Goal: Information Seeking & Learning: Check status

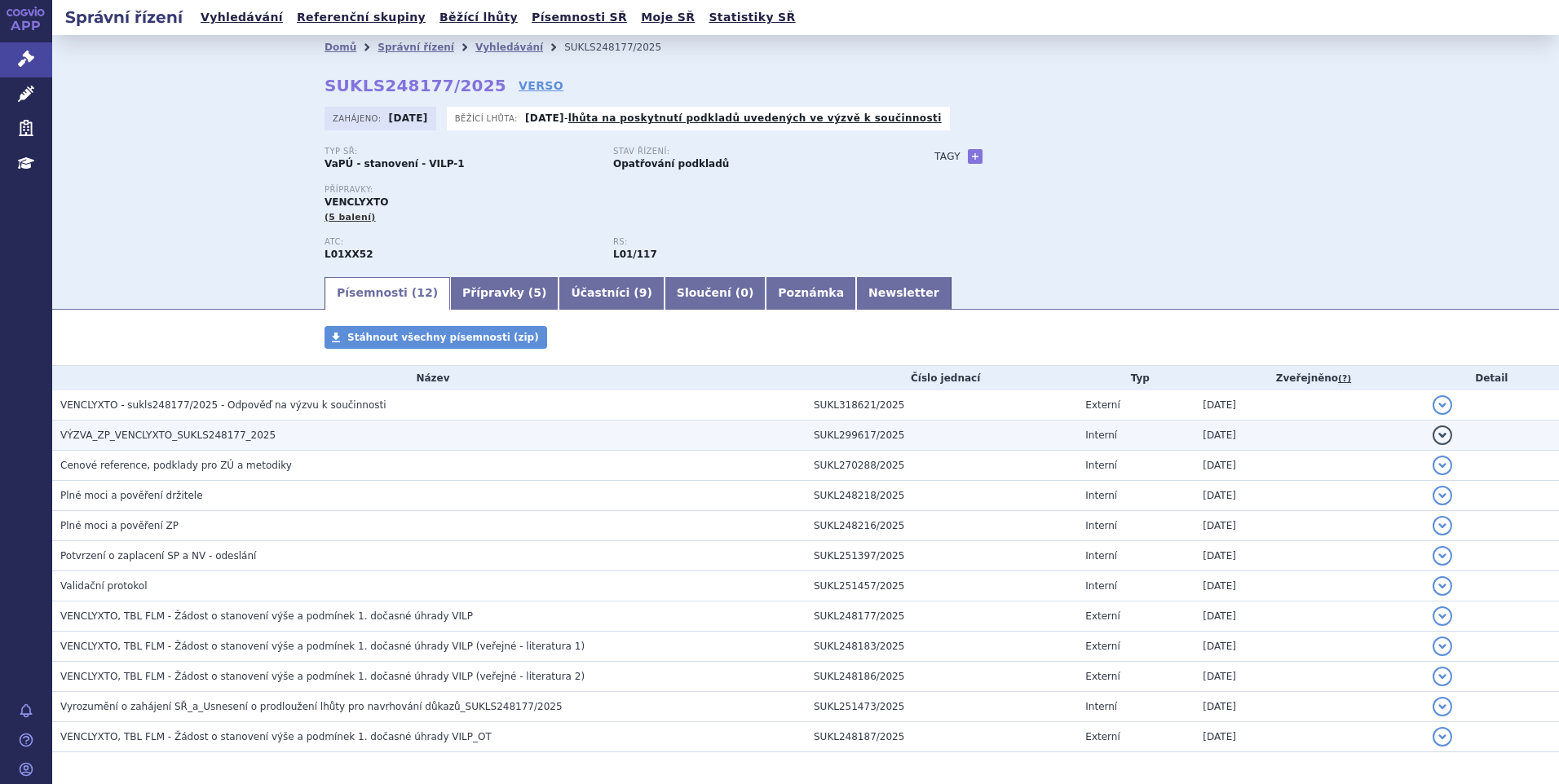
click at [218, 423] on td "VÝZVA_ZP_VENCLYXTO_SUKLS248177_2025" at bounding box center [429, 435] width 754 height 30
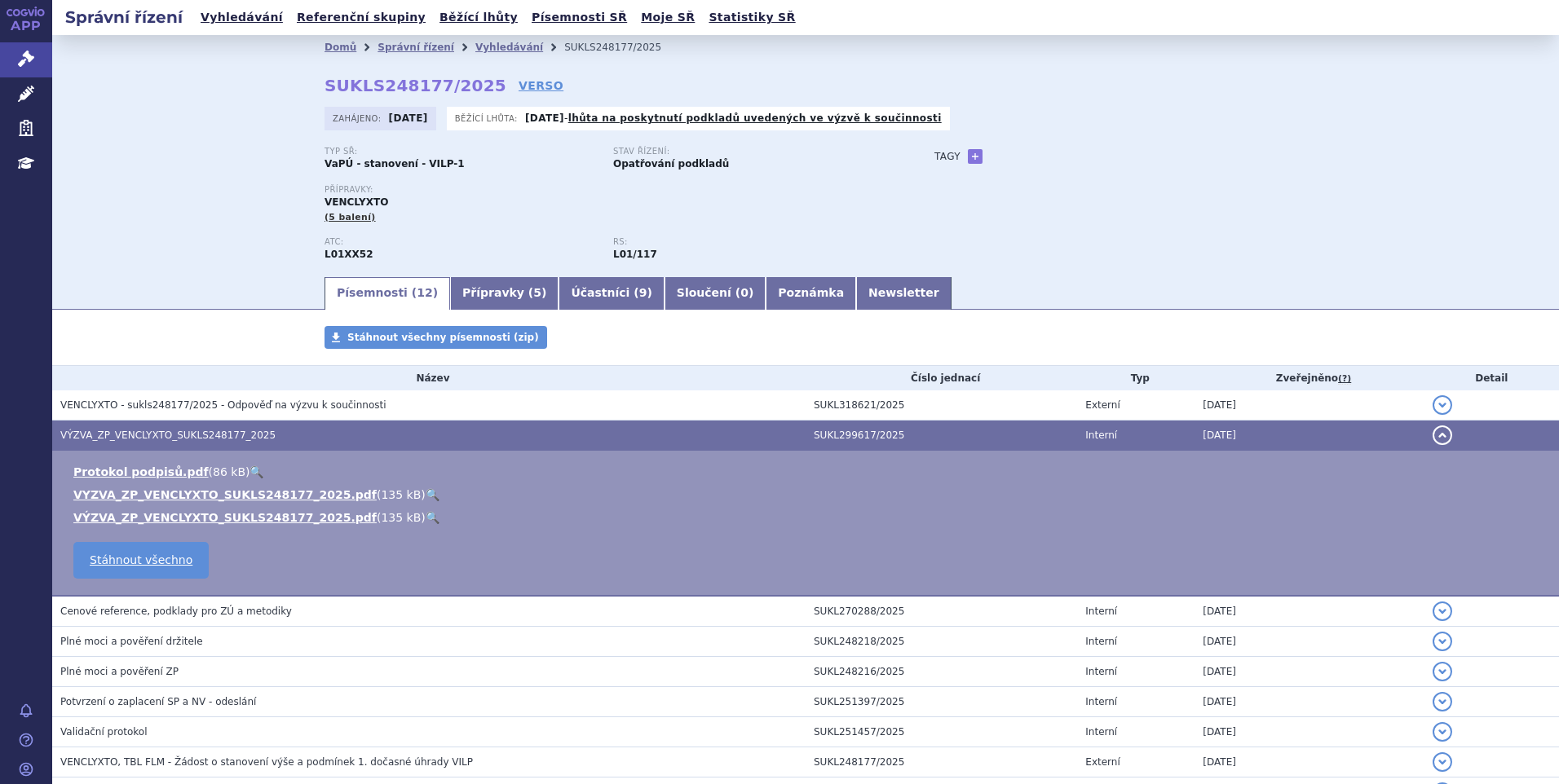
click at [426, 491] on link "🔍" at bounding box center [433, 494] width 14 height 13
click at [519, 84] on link "VERSO" at bounding box center [541, 85] width 45 height 16
click at [243, 18] on link "Vyhledávání" at bounding box center [242, 18] width 92 height 22
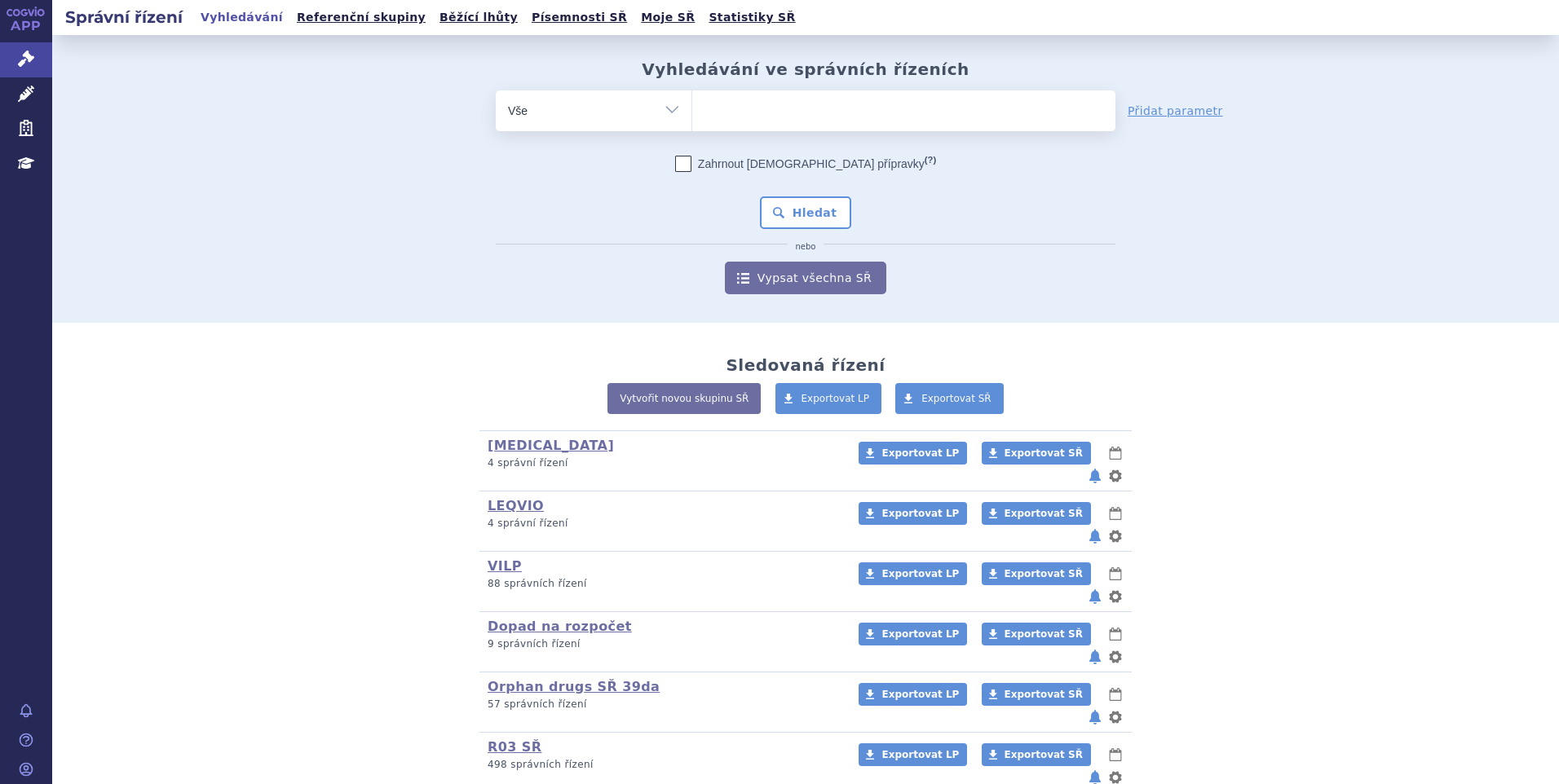
click at [781, 97] on ul at bounding box center [904, 107] width 424 height 34
click at [692, 97] on select at bounding box center [691, 109] width 1 height 41
paste input "SUKLS231427/2025"
type input "SUKLS231427/2025"
select select "SUKLS231427/2025"
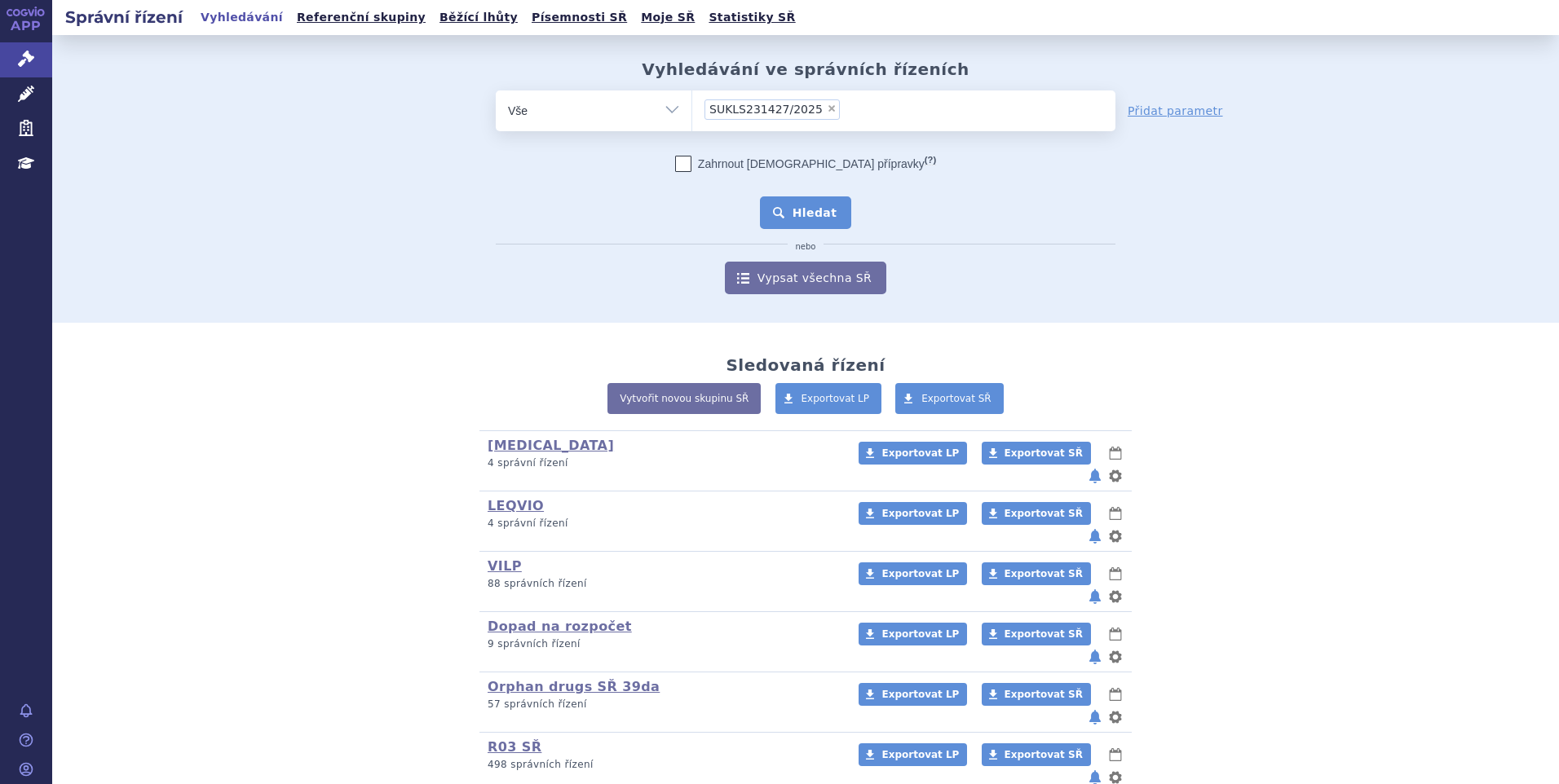
click at [815, 221] on button "Hledat" at bounding box center [805, 213] width 92 height 33
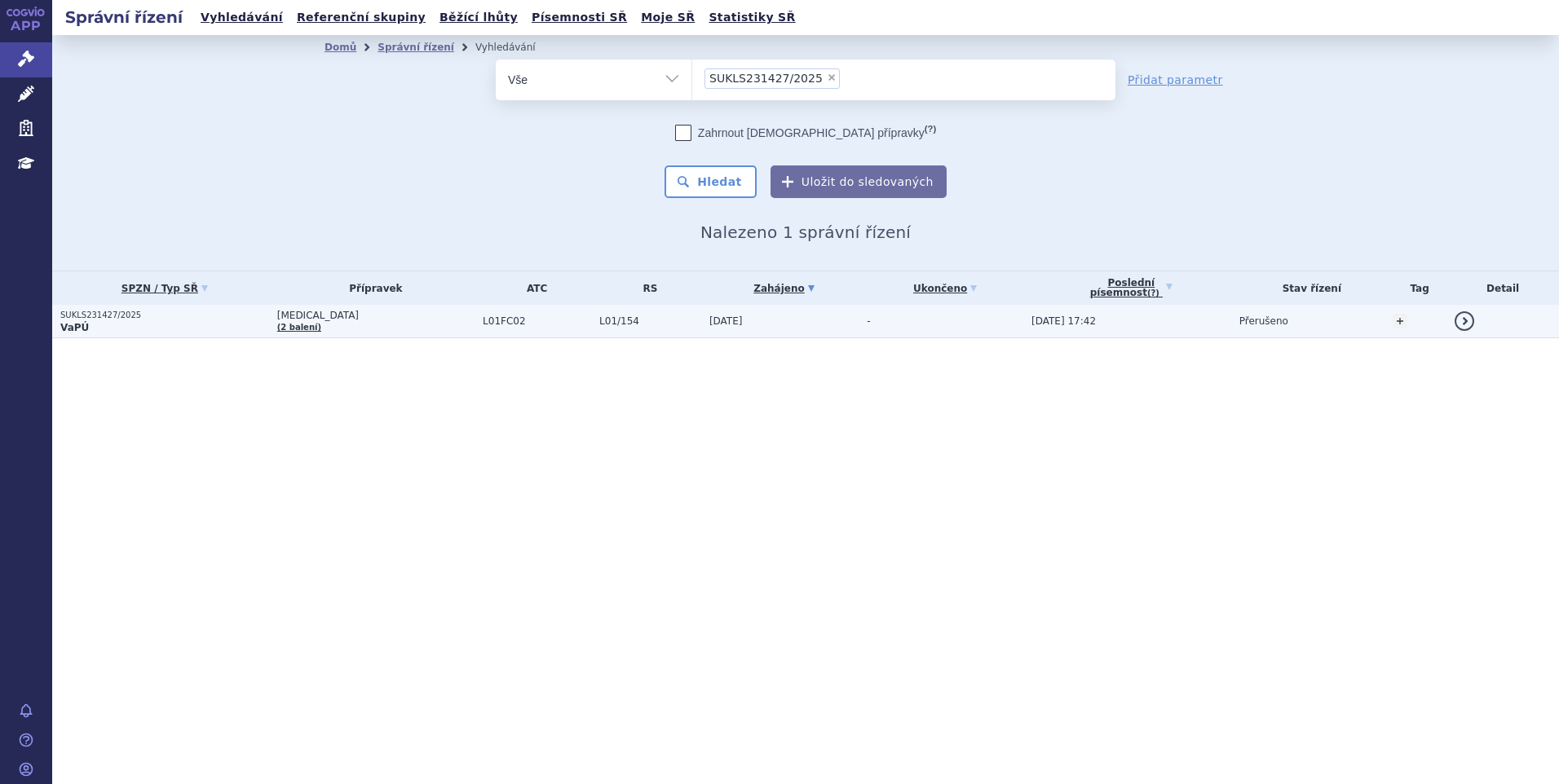
click at [222, 329] on p "VaPÚ" at bounding box center [165, 327] width 209 height 13
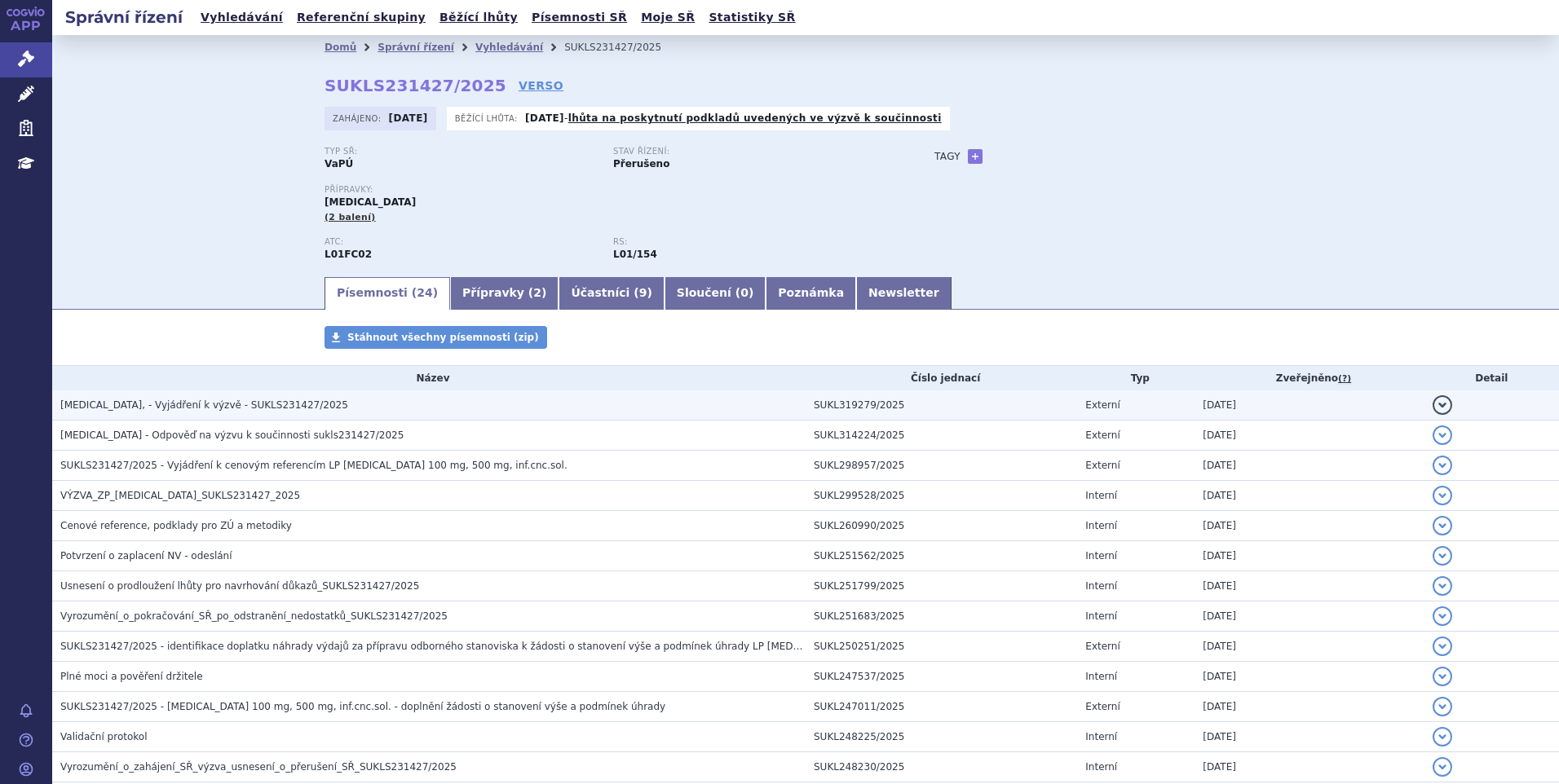
click at [183, 410] on span "[MEDICAL_DATA], - Vyjádření k výzvě - SUKLS231427/2025" at bounding box center [204, 404] width 287 height 11
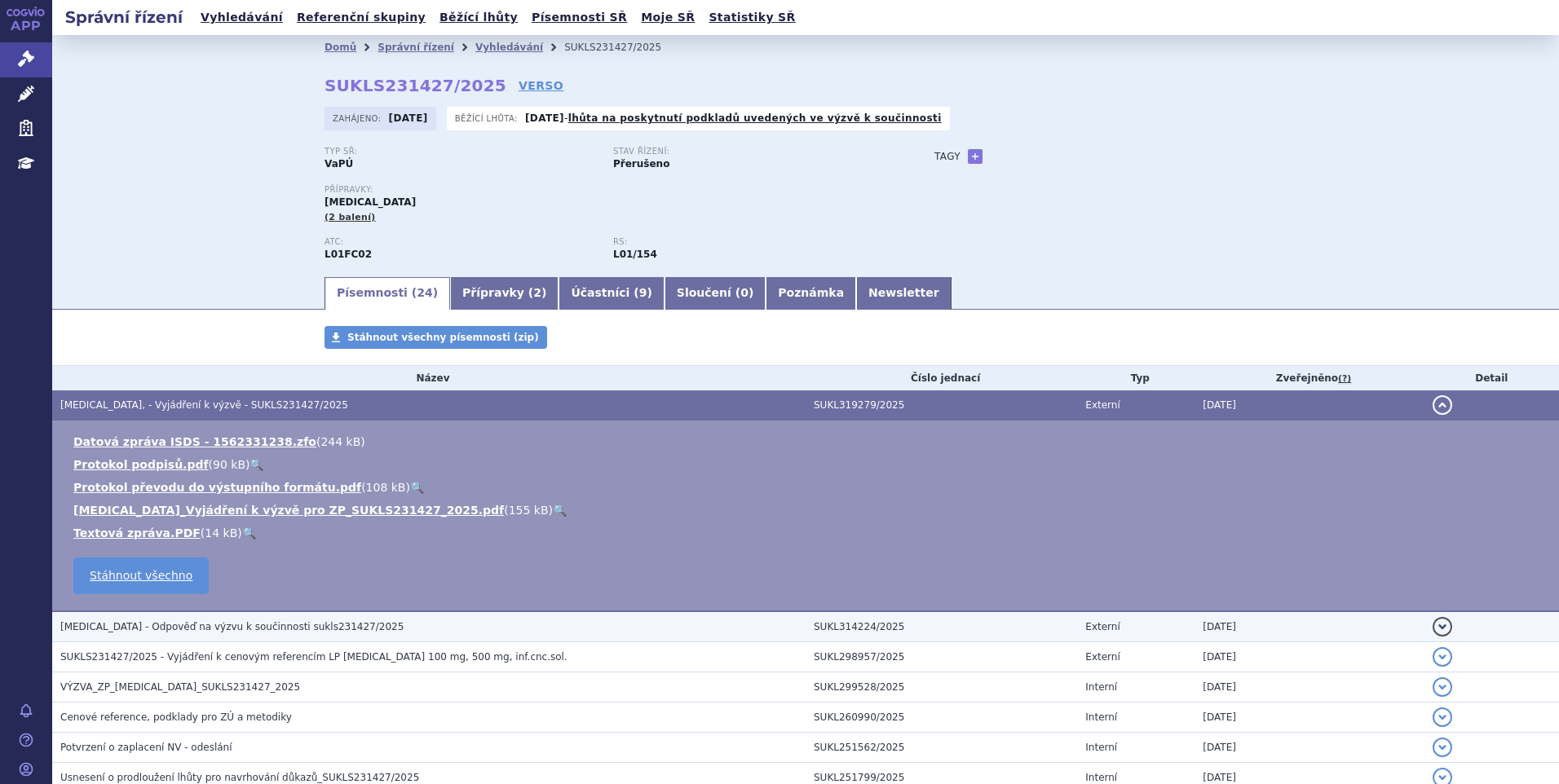
click at [177, 622] on span "[MEDICAL_DATA] - Odpověď na výzvu k součinnosti sukls231427/2025" at bounding box center [232, 626] width 343 height 11
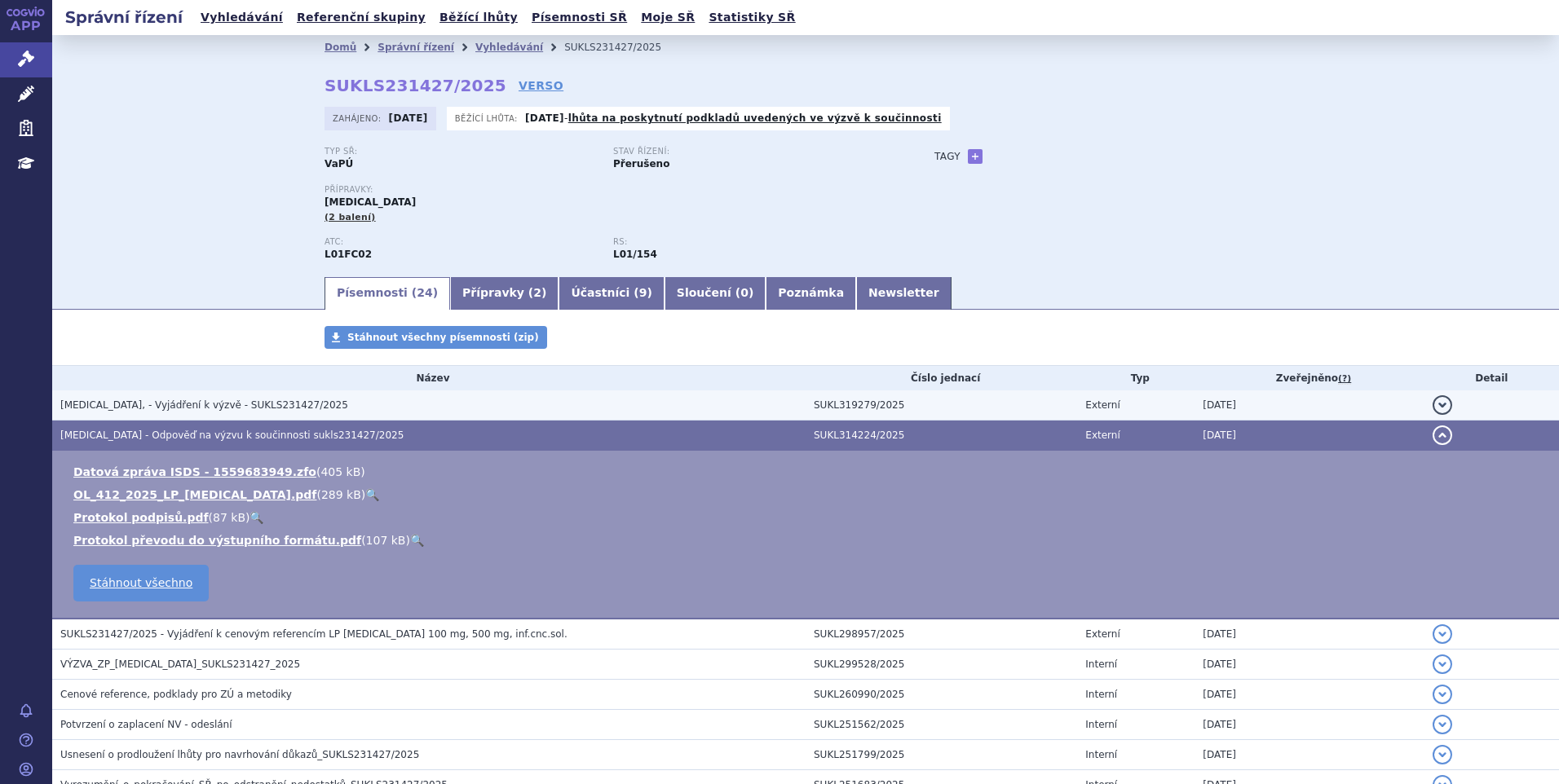
click at [230, 399] on span "[MEDICAL_DATA], - Vyjádření k výzvě - SUKLS231427/2025" at bounding box center [204, 404] width 287 height 11
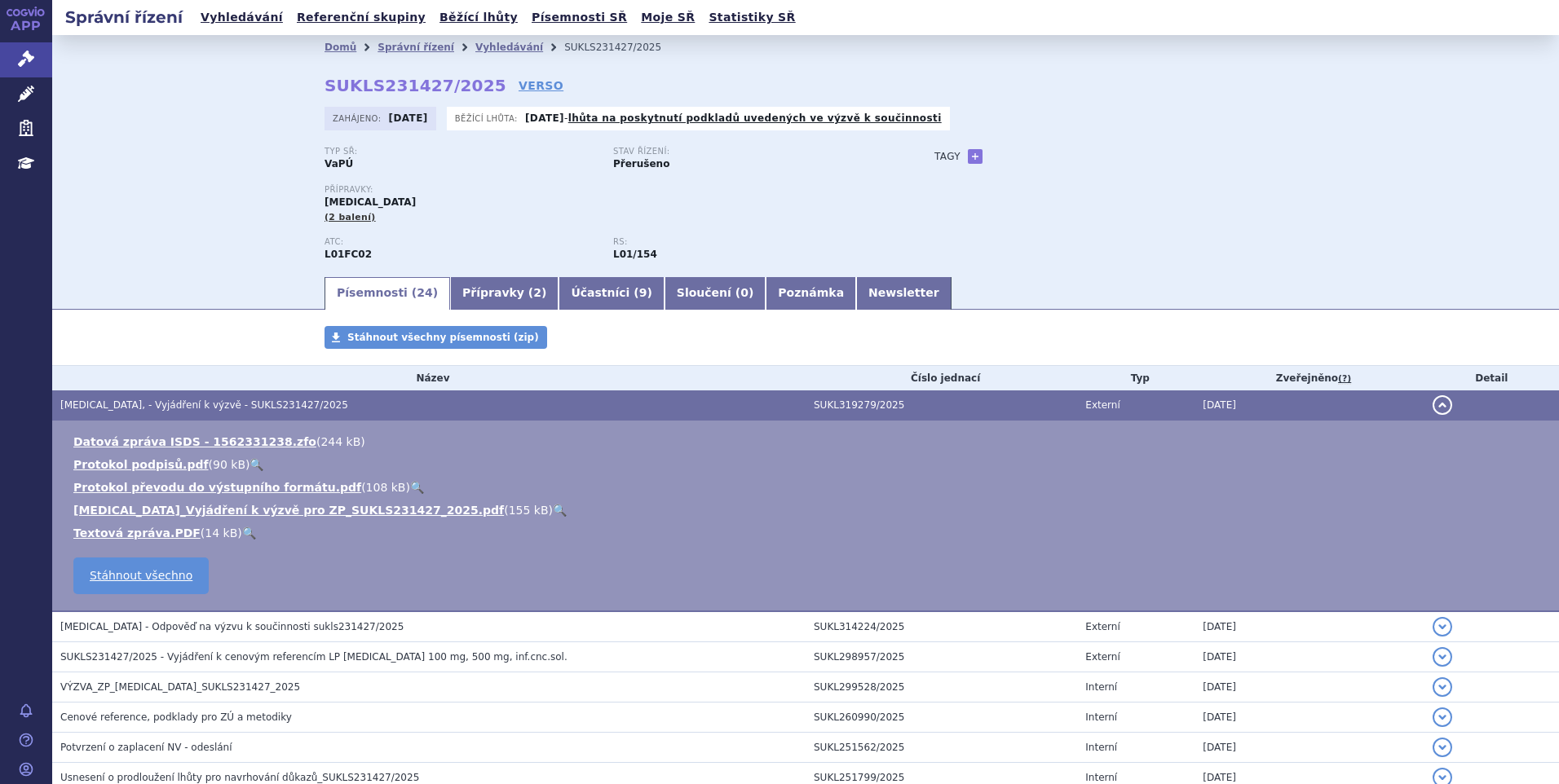
click at [553, 516] on link "🔍" at bounding box center [560, 510] width 14 height 13
click at [215, 25] on link "Vyhledávání" at bounding box center [242, 18] width 92 height 22
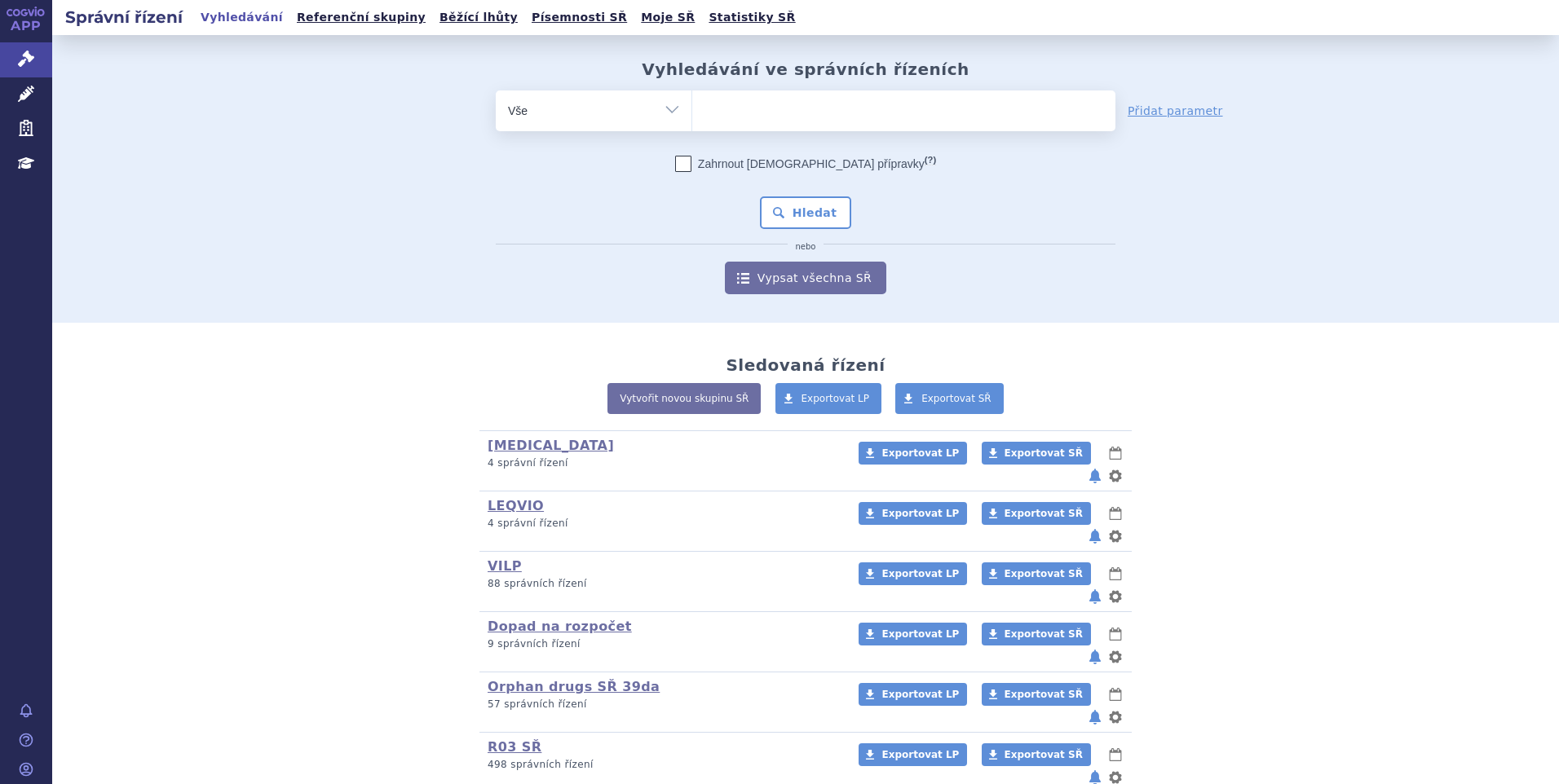
click at [812, 111] on ul at bounding box center [904, 107] width 424 height 34
click at [692, 111] on select at bounding box center [691, 109] width 1 height 41
paste input "SUKLS257708/2025"
type input "SUKLS257708/2025"
select select "SUKLS257708/2025"
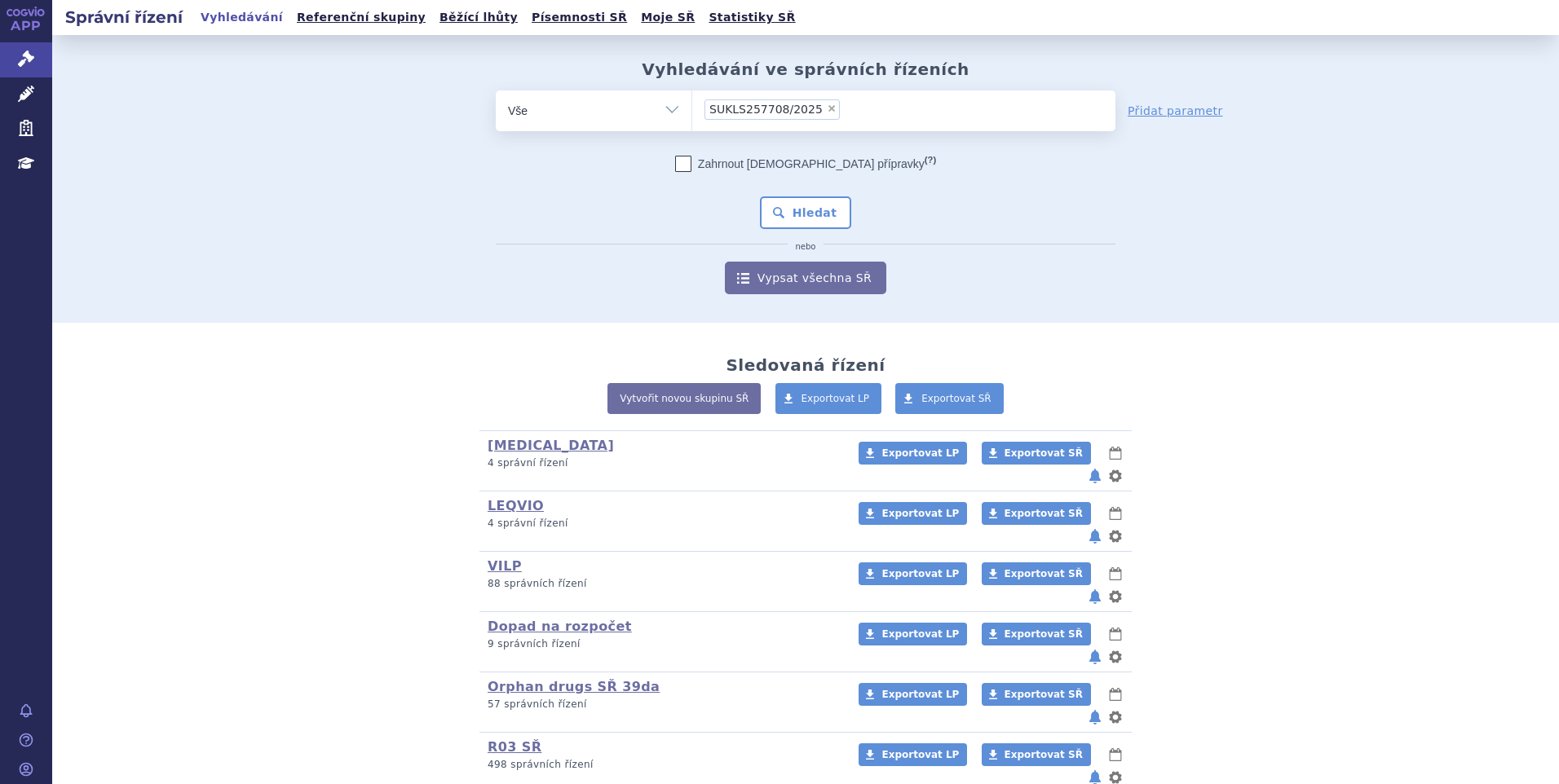
click at [810, 191] on div "Zahrnout bratrské přípravky (?) * Pozor, hledání dle vyhledávacího parametru In…" at bounding box center [805, 225] width 619 height 138
click at [804, 200] on button "Hledat" at bounding box center [805, 213] width 92 height 33
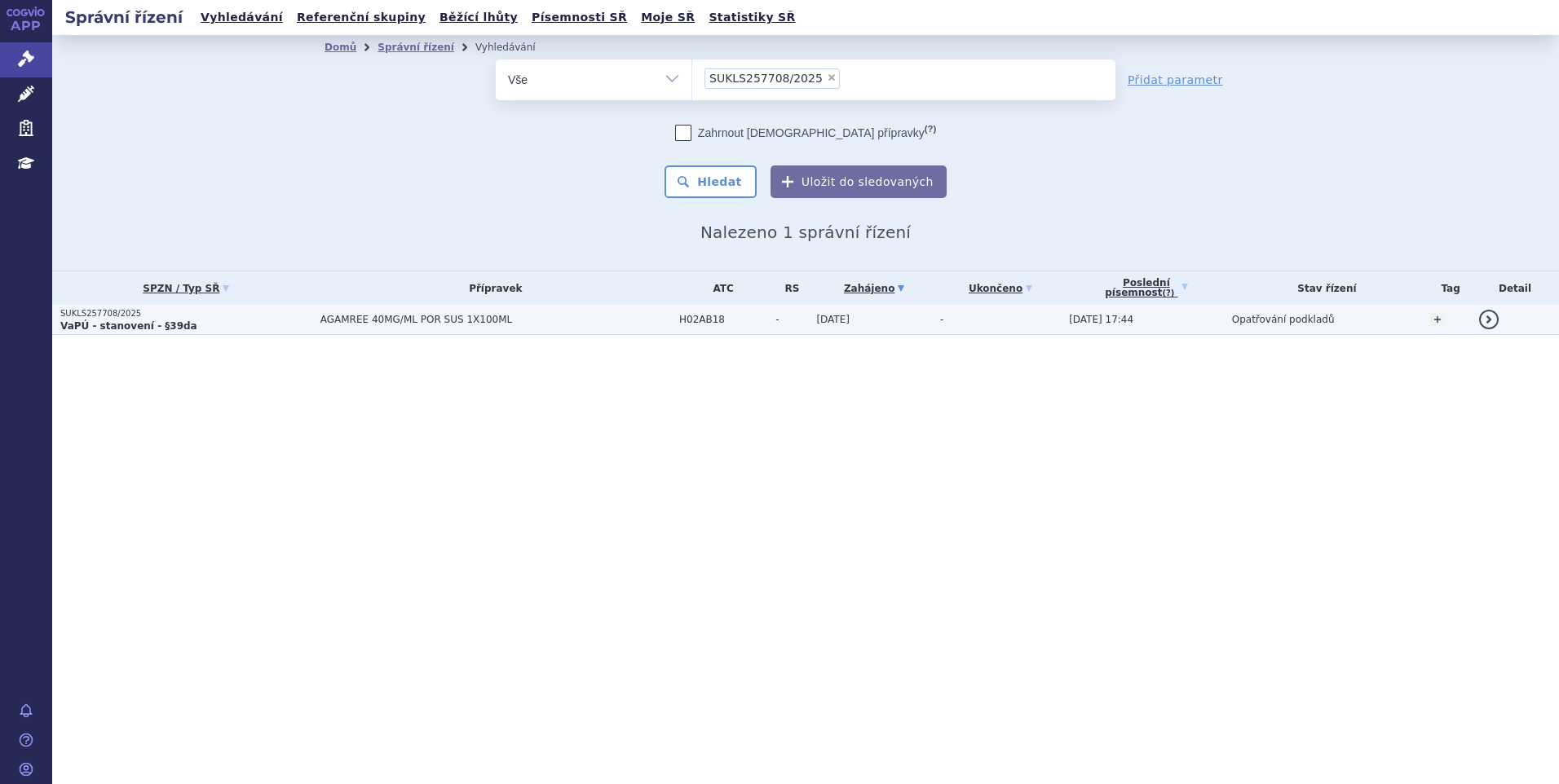
click at [220, 322] on p "VaPÚ - stanovení - §39da" at bounding box center [186, 325] width 252 height 13
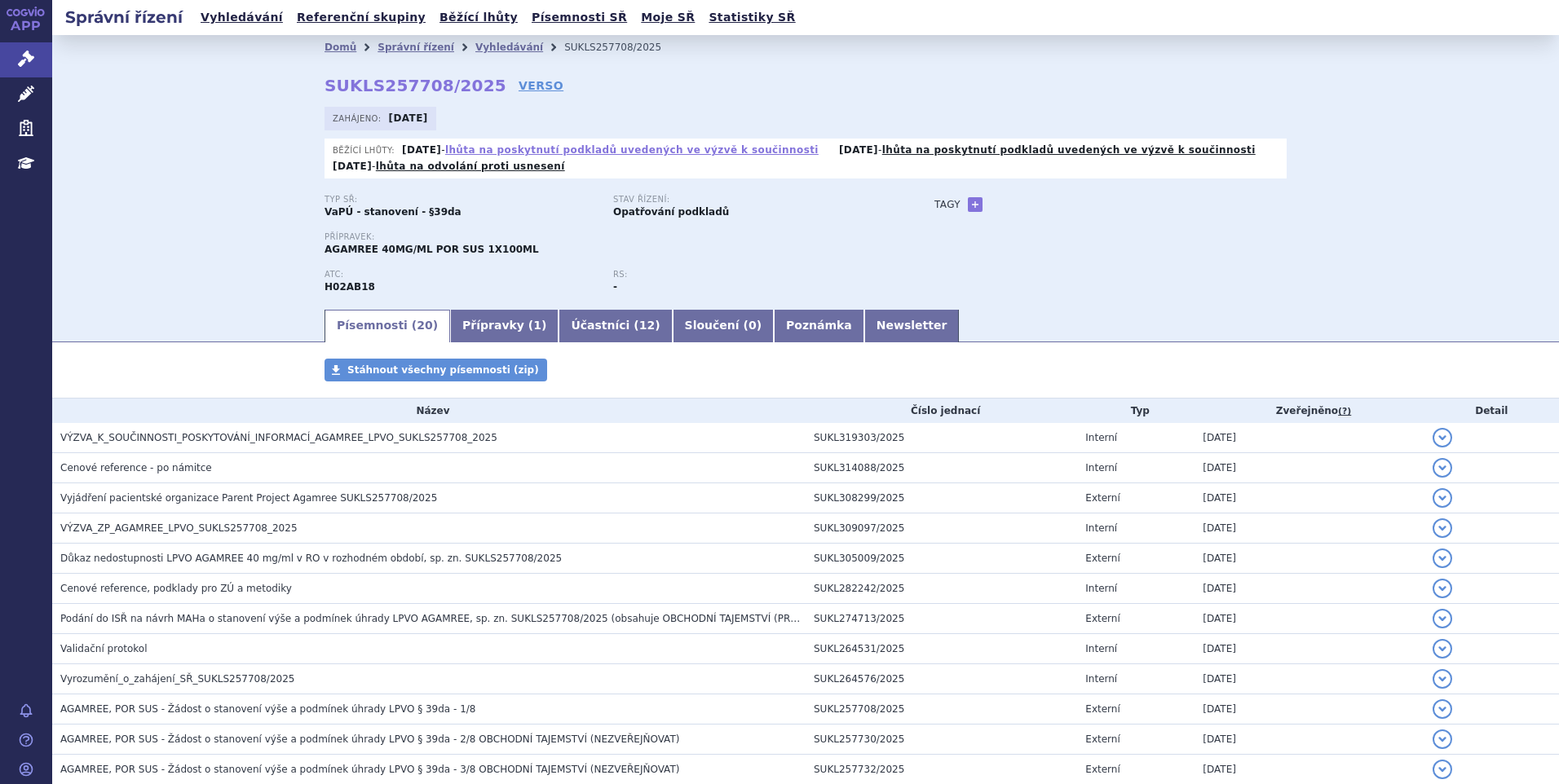
click at [762, 152] on link "lhůta na poskytnutí podkladů uvedených ve výzvě k součinnosti" at bounding box center [632, 149] width 374 height 11
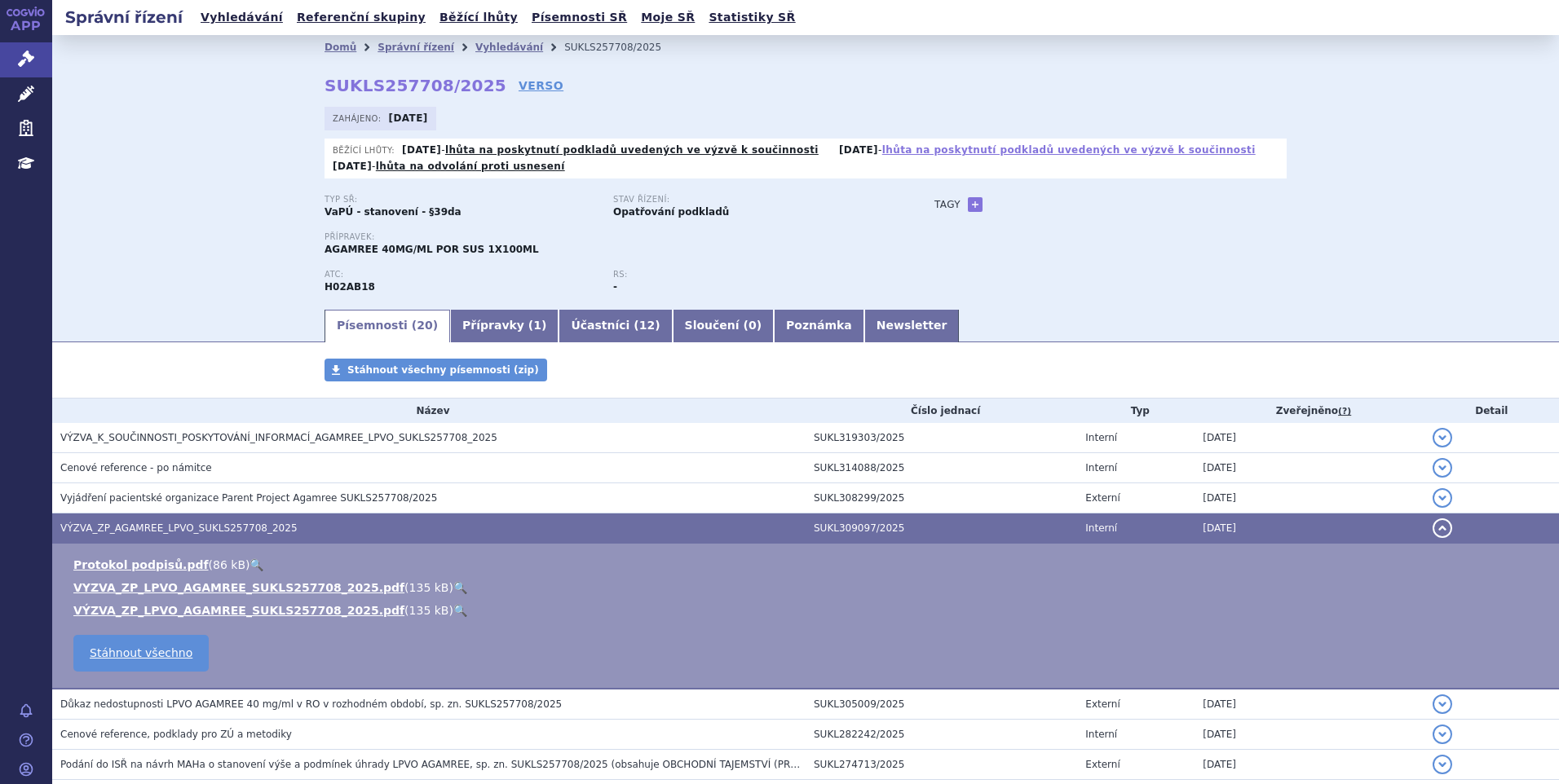
click at [1037, 152] on link "lhůta na poskytnutí podkladů uvedených ve výzvě k součinnosti" at bounding box center [1069, 149] width 374 height 11
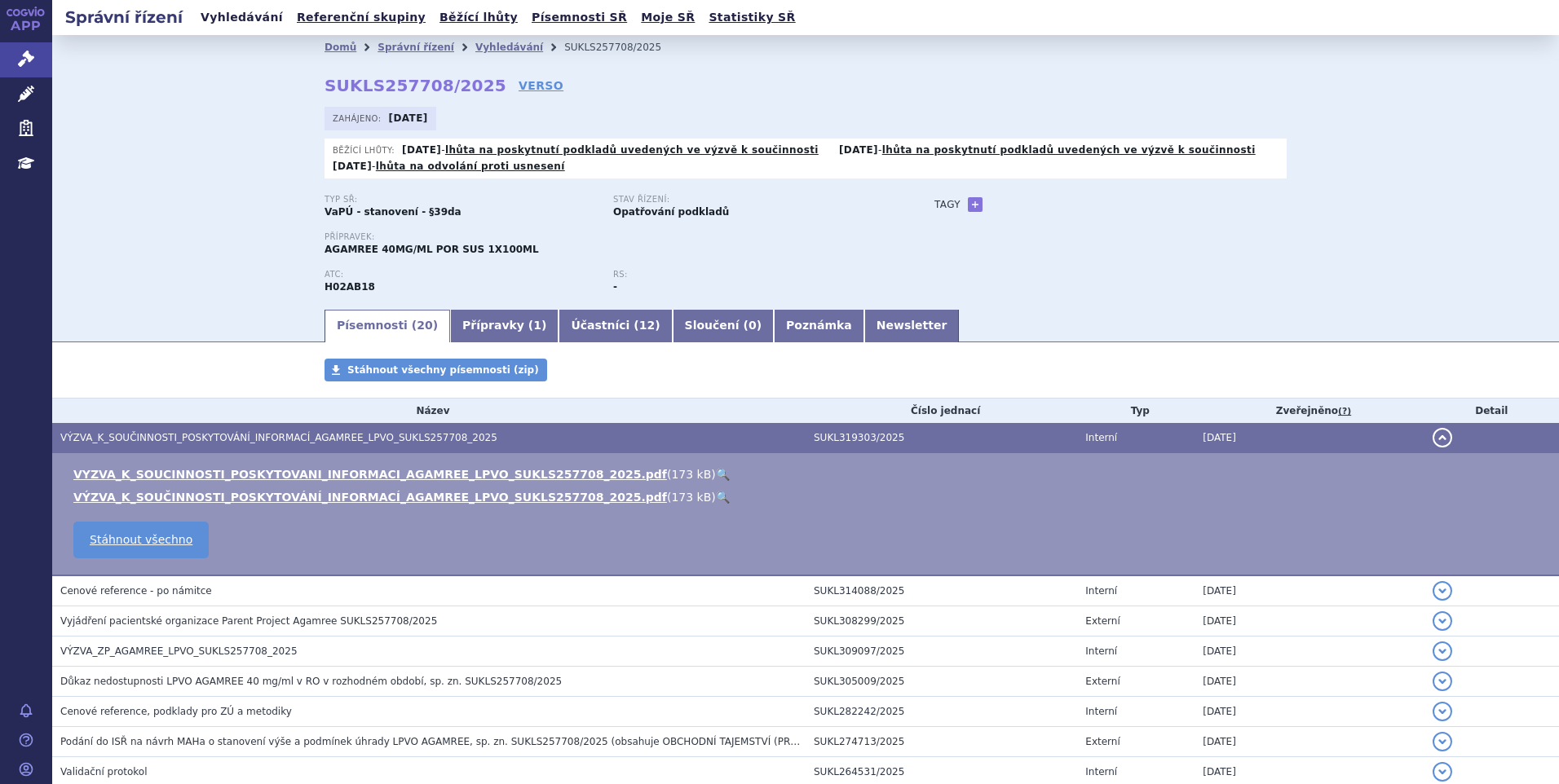
click at [210, 24] on link "Vyhledávání" at bounding box center [242, 18] width 92 height 22
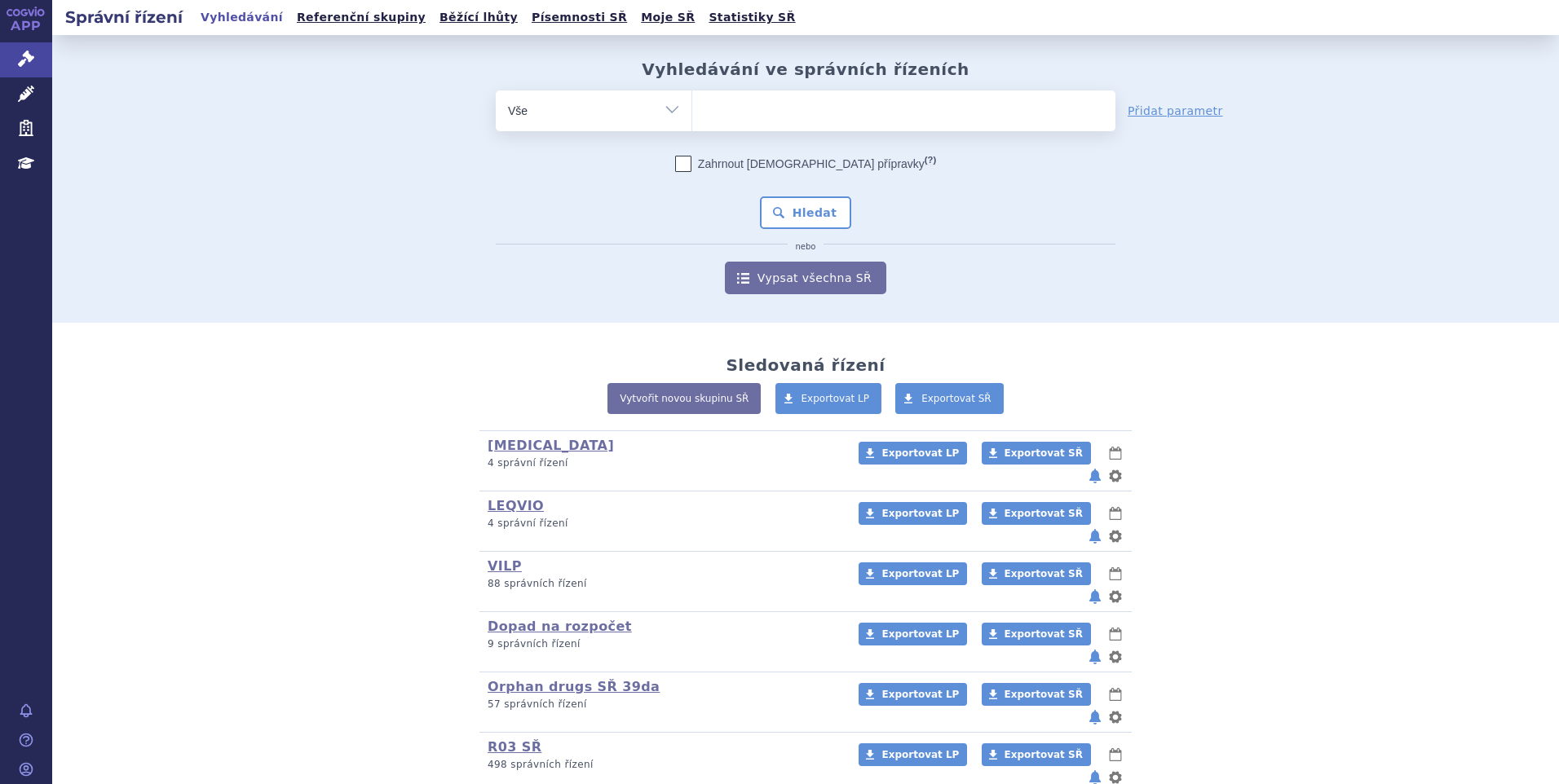
click at [749, 111] on ul at bounding box center [904, 107] width 424 height 34
click at [692, 111] on select at bounding box center [691, 109] width 1 height 41
paste input "SUKLS36366/2025"
type input "SUKLS36366/2025"
select select "SUKLS36366/2025"
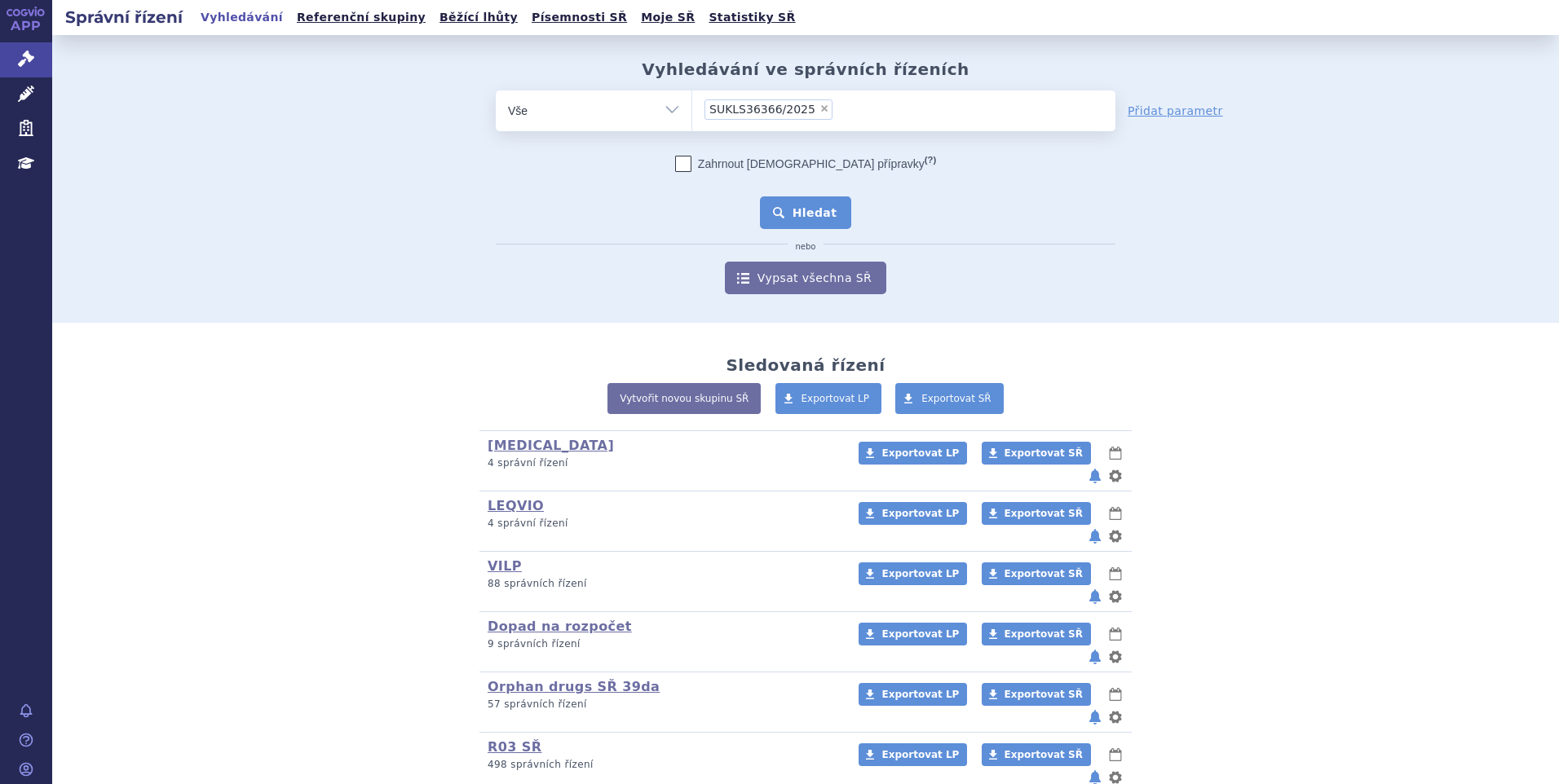
click at [804, 207] on button "Hledat" at bounding box center [805, 213] width 92 height 33
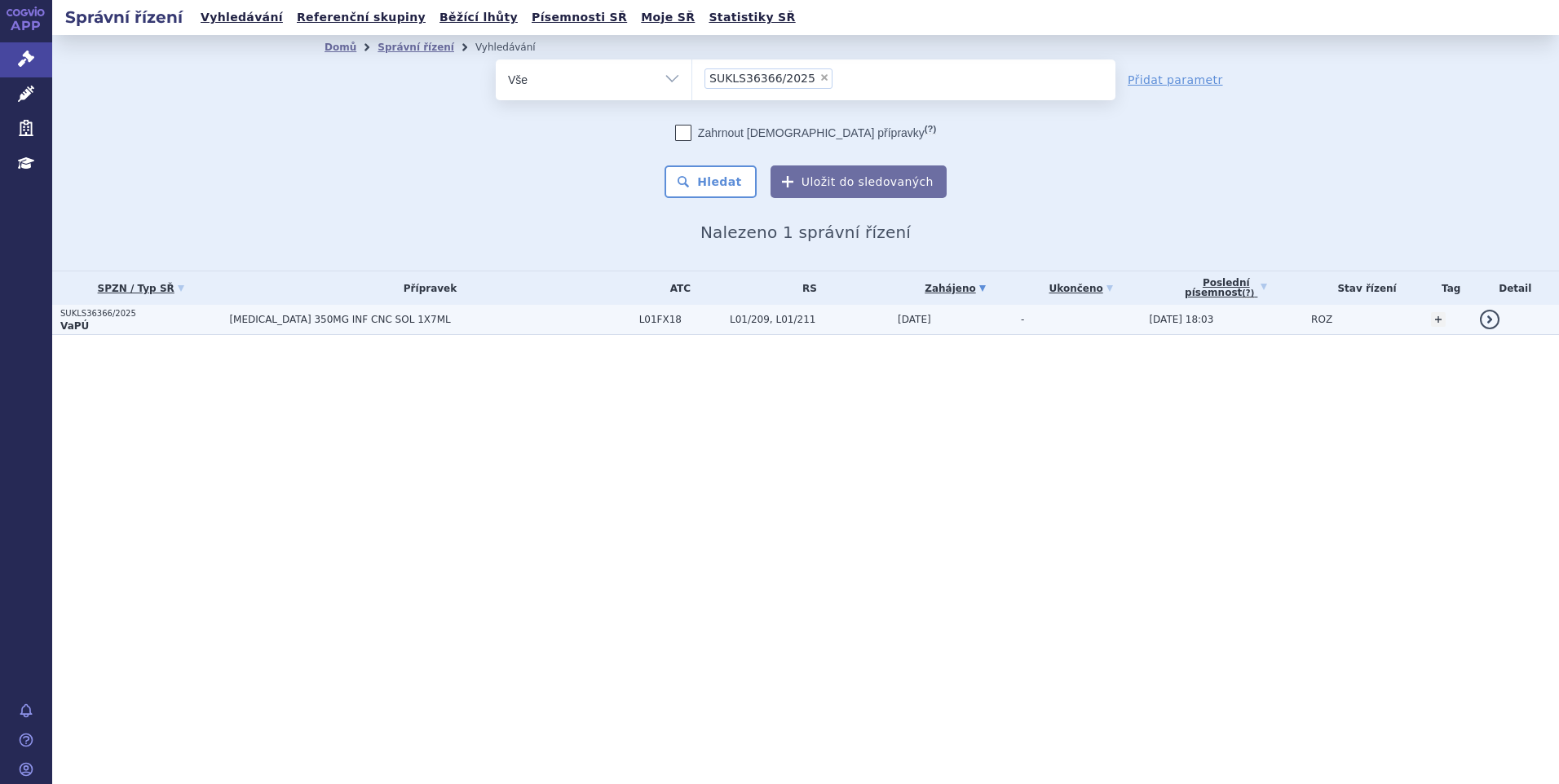
click at [152, 328] on p "VaPÚ" at bounding box center [141, 325] width 161 height 13
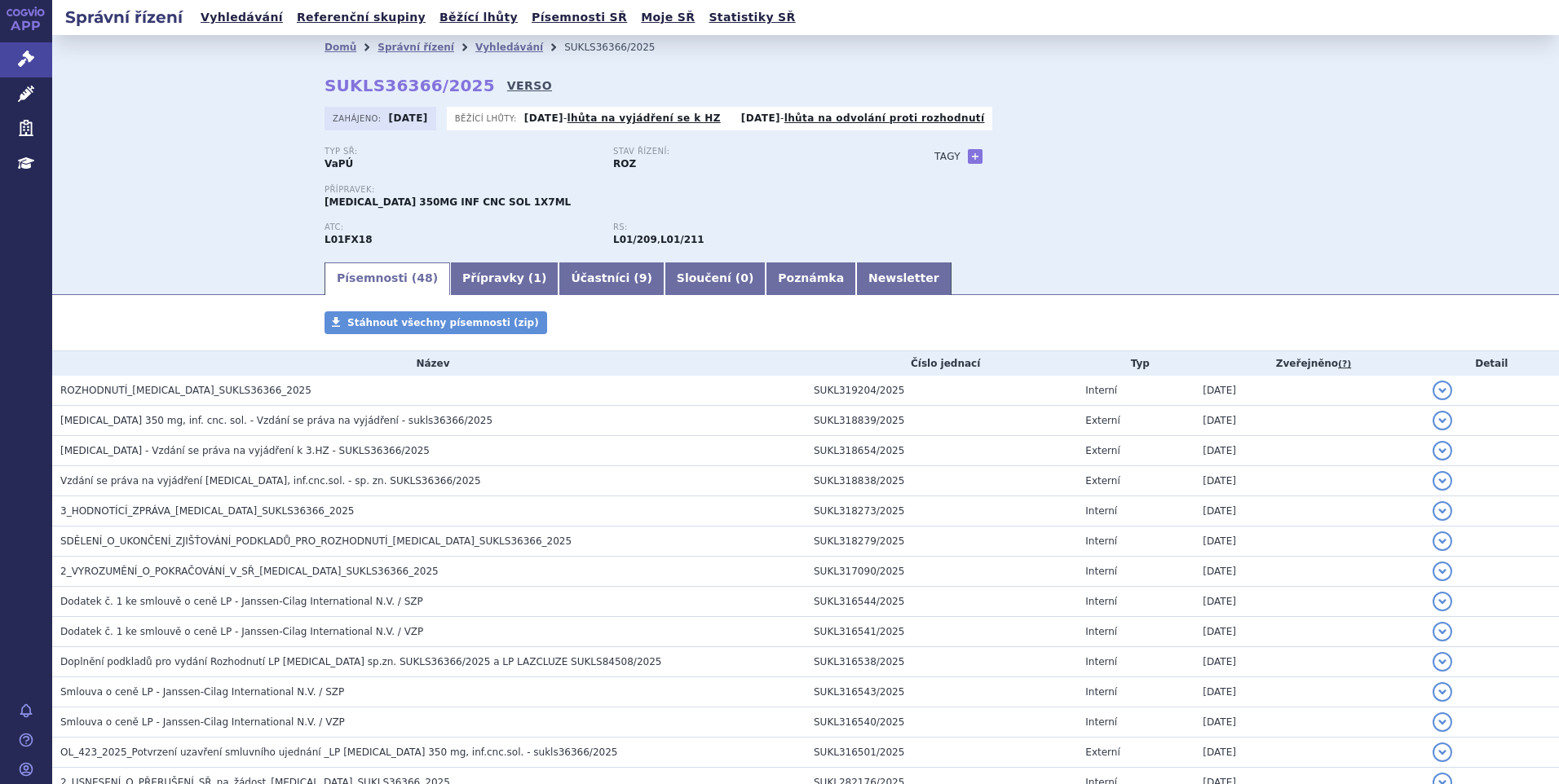
click at [507, 85] on link "VERSO" at bounding box center [529, 85] width 45 height 16
